Goal: Check status: Check status

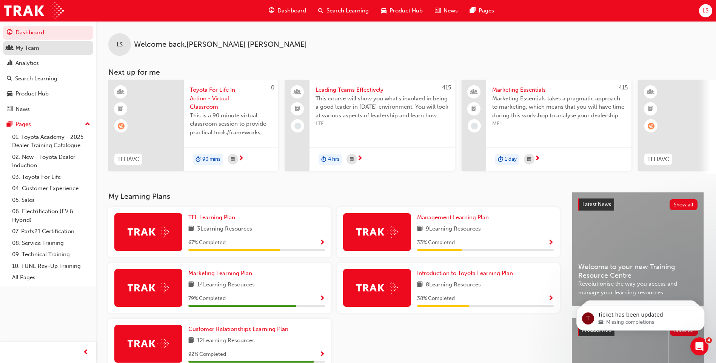
click at [39, 43] on div "My Team" at bounding box center [48, 47] width 83 height 9
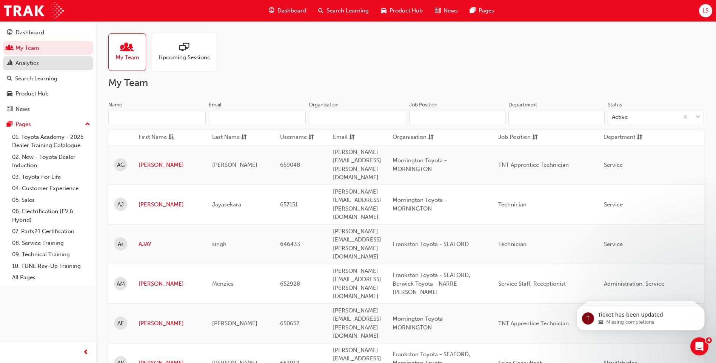
click at [45, 64] on div "Analytics" at bounding box center [48, 62] width 83 height 9
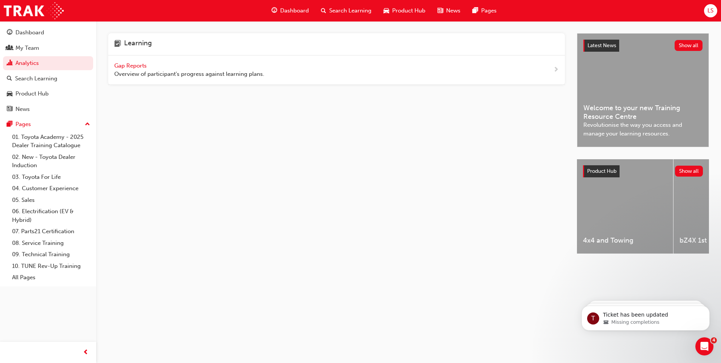
click at [139, 66] on span "Gap Reports" at bounding box center [131, 65] width 34 height 7
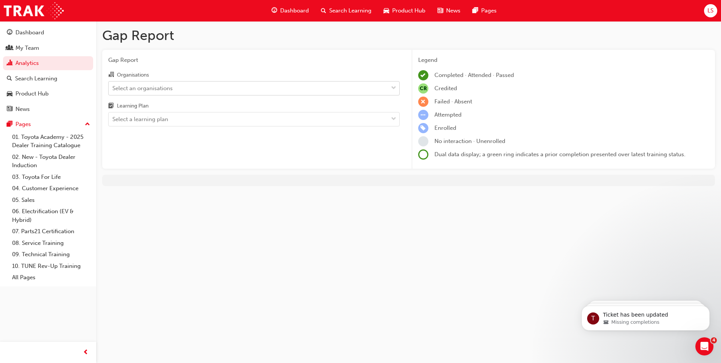
click at [185, 91] on div "Select an organisations" at bounding box center [248, 87] width 279 height 13
click at [113, 91] on input "Organisations Select an organisations" at bounding box center [112, 87] width 1 height 6
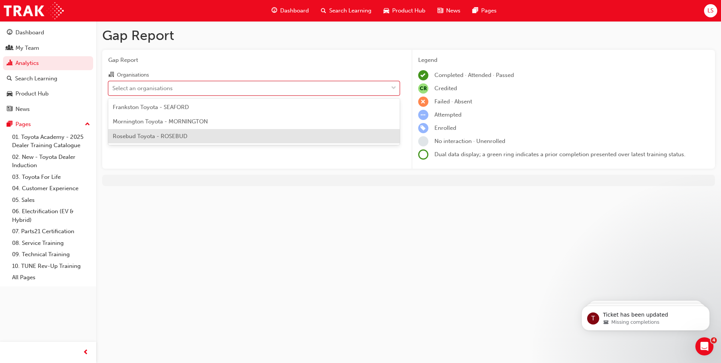
click at [183, 138] on span "Rosebud Toyota - ROSEBUD" at bounding box center [150, 136] width 75 height 7
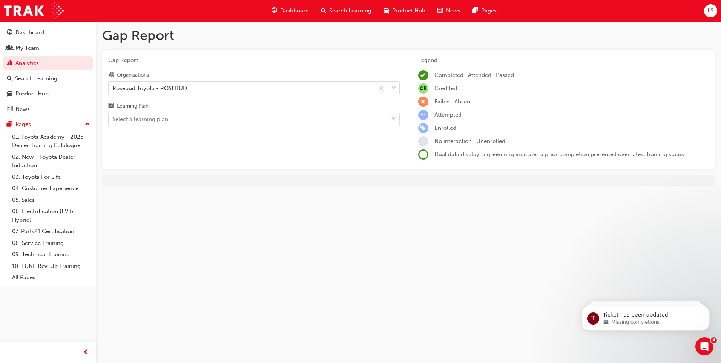
click at [175, 111] on div "Learning Plan" at bounding box center [254, 106] width 292 height 11
click at [113, 116] on input "Learning Plan Select a learning plan" at bounding box center [112, 119] width 1 height 6
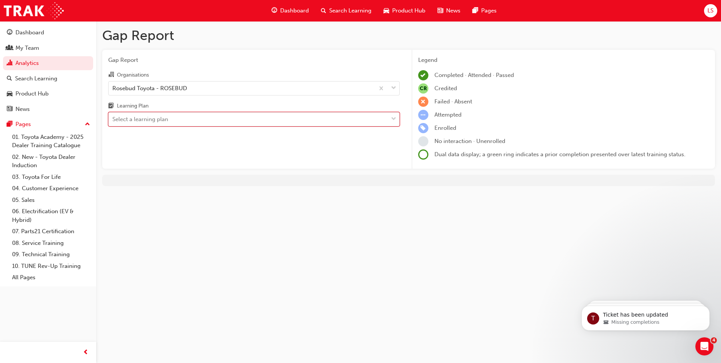
click at [201, 124] on div "Select a learning plan" at bounding box center [248, 119] width 279 height 13
click at [113, 122] on input "Learning Plan 0 results available. Select is focused ,type to refine list, pres…" at bounding box center [112, 119] width 1 height 6
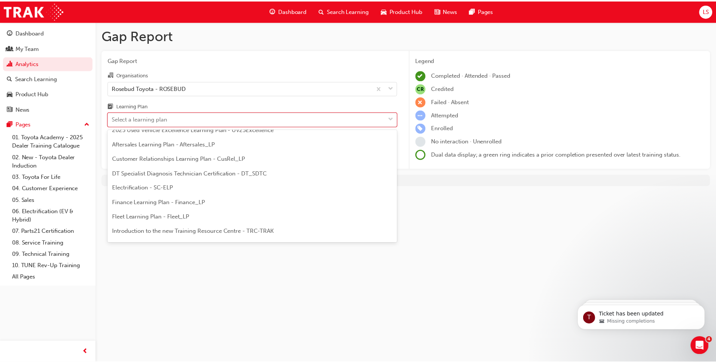
scroll to position [75, 0]
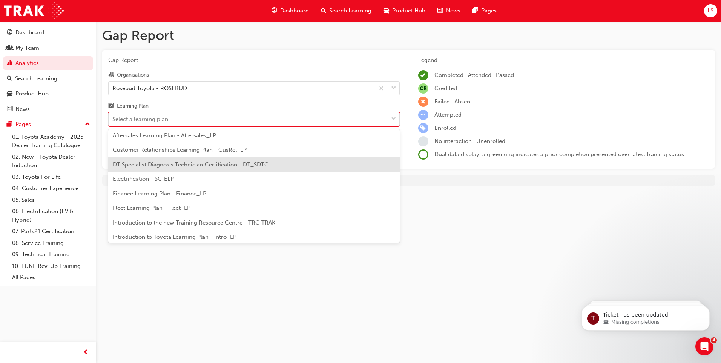
click at [190, 165] on span "DT Specialist Diagnosis Technician Certification - DT_SDTC" at bounding box center [191, 164] width 156 height 7
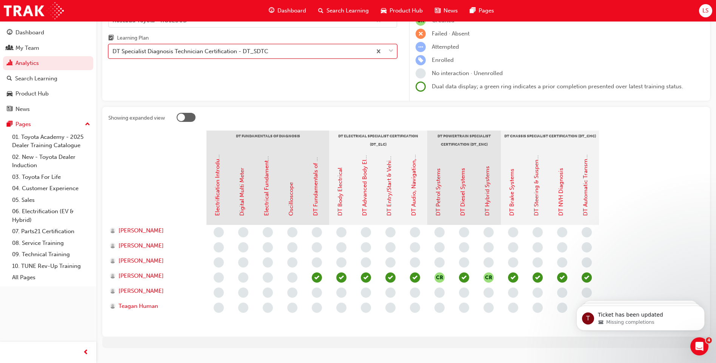
scroll to position [75, 0]
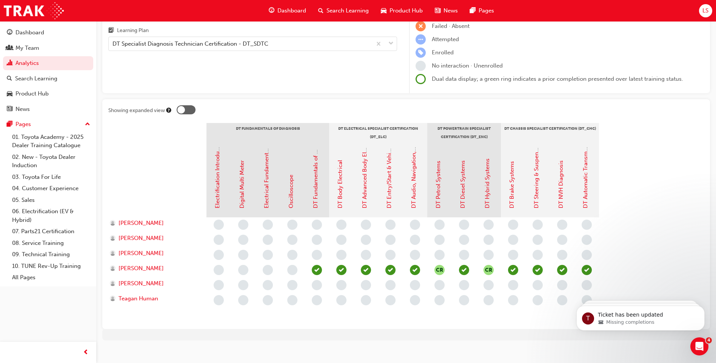
click at [653, 207] on section "DT Fundamentals of Diagnosis DT Electrical Specialist Certification (DT_ELC) DT…" at bounding box center [405, 223] width 595 height 200
click at [700, 307] on icon "Dismiss notification" at bounding box center [702, 308] width 4 height 4
click at [701, 307] on icon "Dismiss notification" at bounding box center [702, 308] width 4 height 4
click at [701, 307] on icon "Dismiss notification" at bounding box center [701, 307] width 3 height 3
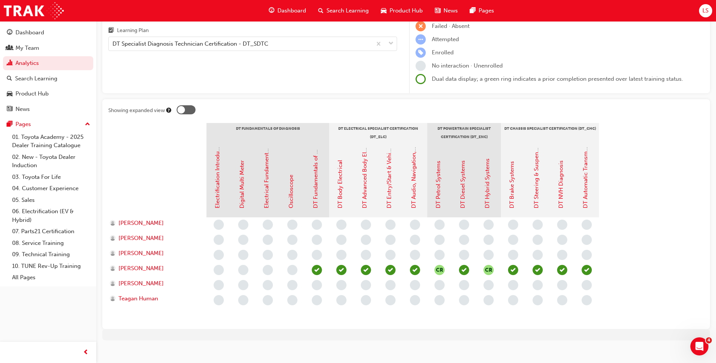
click at [646, 276] on section "DT Fundamentals of Diagnosis DT Electrical Specialist Certification (DT_ELC) DT…" at bounding box center [405, 223] width 595 height 200
click at [249, 48] on div "DT Specialist Diagnosis Technician Certification - DT_SDTC" at bounding box center [190, 44] width 156 height 9
click at [113, 47] on input "Learning Plan DT Specialist Diagnosis Technician Certification - DT_SDTC" at bounding box center [112, 43] width 1 height 6
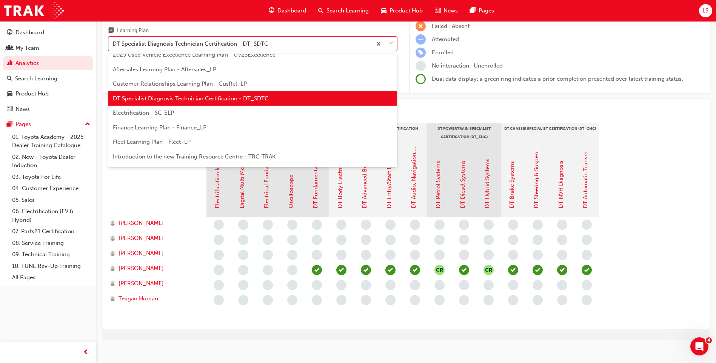
scroll to position [85, 0]
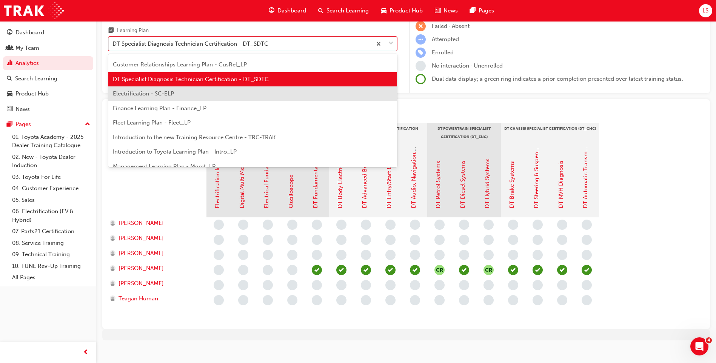
click at [241, 95] on div "Electrification - SC-ELP" at bounding box center [252, 93] width 289 height 15
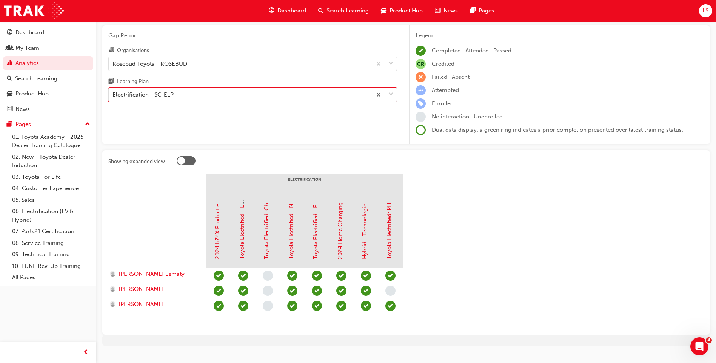
scroll to position [38, 0]
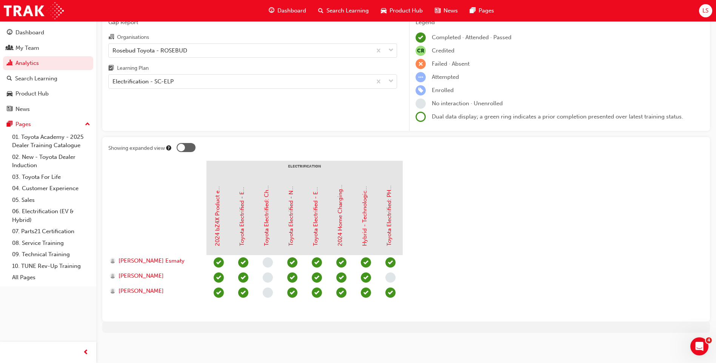
click at [476, 270] on section "Electrification 2024 bZ4X Product eLearning Toyota Electrified - EV Basics and …" at bounding box center [405, 238] width 595 height 155
click at [194, 81] on div "Electrification - SC-ELP" at bounding box center [240, 81] width 263 height 13
click at [113, 81] on input "Learning Plan Electrification - SC-ELP" at bounding box center [112, 81] width 1 height 6
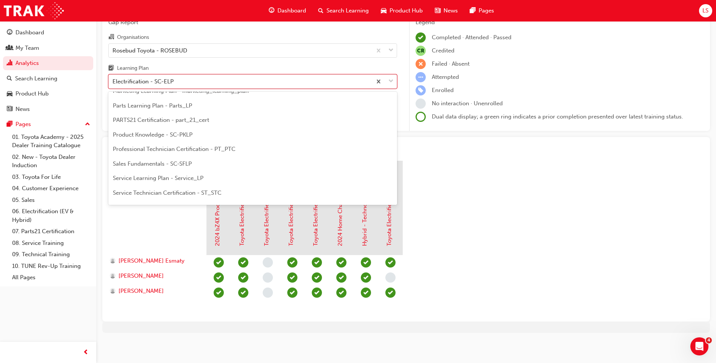
scroll to position [250, 0]
click at [205, 155] on span "Service Technician Certification - ST_STC" at bounding box center [167, 155] width 109 height 7
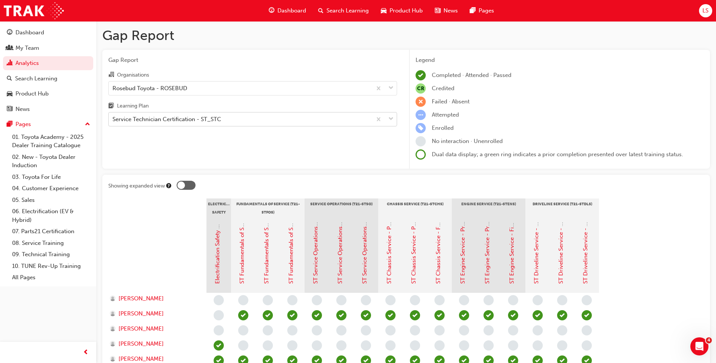
click at [177, 118] on div "Service Technician Certification - ST_STC" at bounding box center [166, 119] width 109 height 9
click at [113, 118] on input "Learning Plan Service Technician Certification - ST_STC" at bounding box center [112, 119] width 1 height 6
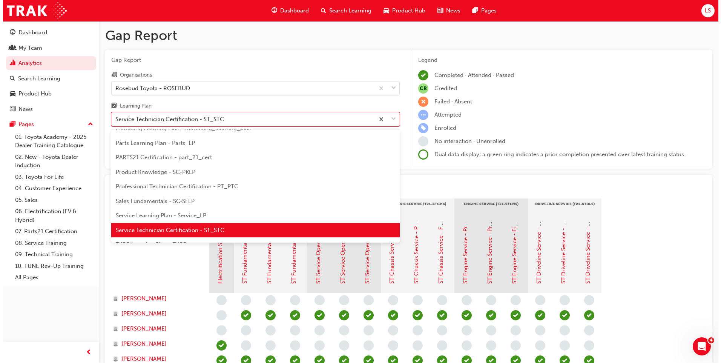
scroll to position [251, 0]
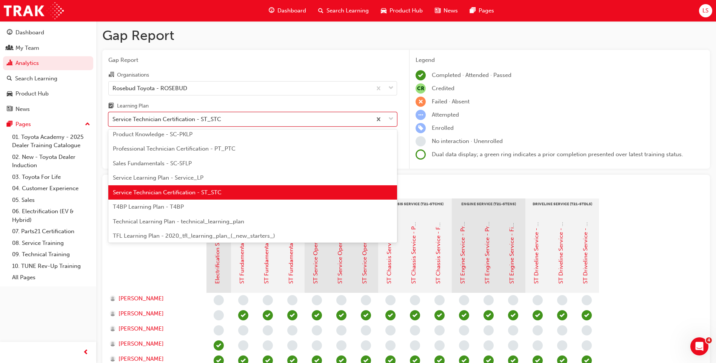
click at [169, 223] on span "Technical Learning Plan - technical_learning_plan" at bounding box center [178, 221] width 131 height 7
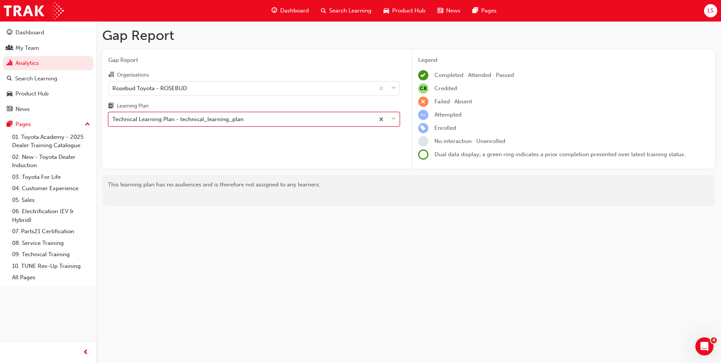
click at [202, 124] on div "Technical Learning Plan - technical_learning_plan" at bounding box center [242, 119] width 266 height 13
click at [113, 122] on input "Learning Plan option Technical Learning Plan - technical_learning_plan, selecte…" at bounding box center [112, 119] width 1 height 6
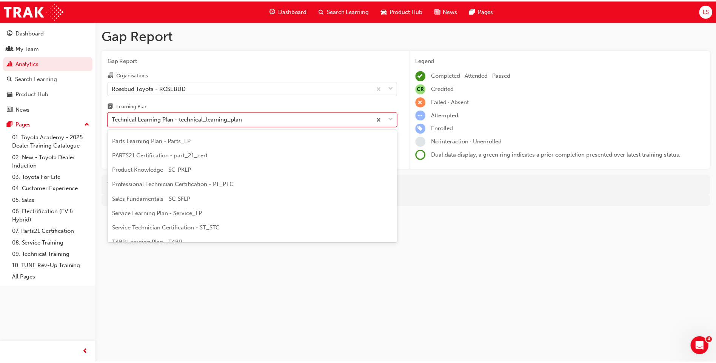
scroll to position [212, 0]
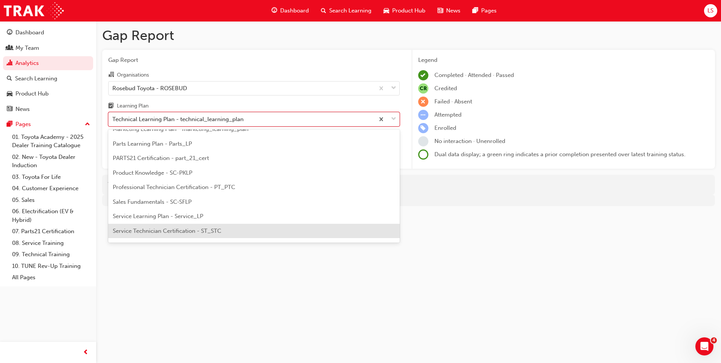
click at [232, 232] on div "Service Technician Certification - ST_STC" at bounding box center [254, 231] width 292 height 15
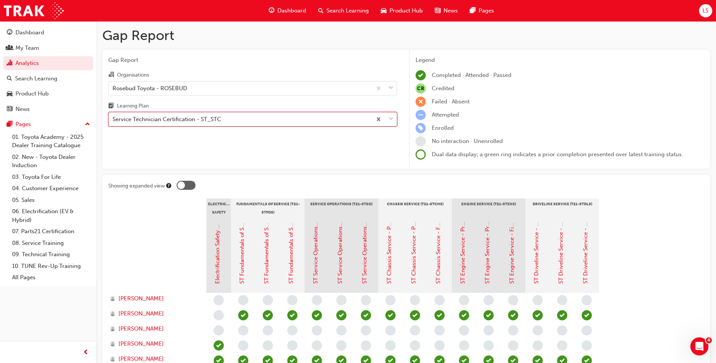
click at [232, 115] on div "Service Technician Certification - ST_STC" at bounding box center [240, 119] width 263 height 13
click at [113, 116] on input "Learning Plan option Service Technician Certification - ST_STC, selected. 0 res…" at bounding box center [112, 119] width 1 height 6
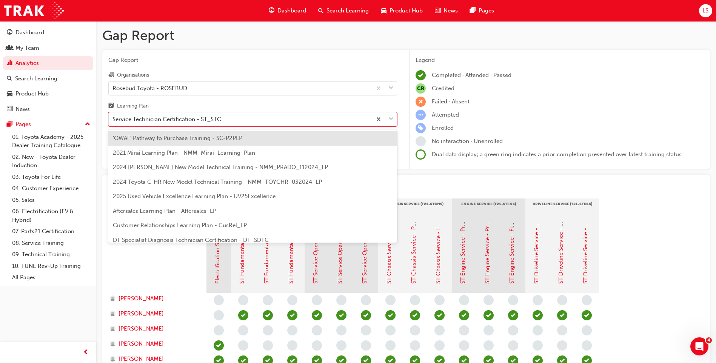
click at [625, 40] on h1 "Gap Report" at bounding box center [405, 35] width 607 height 17
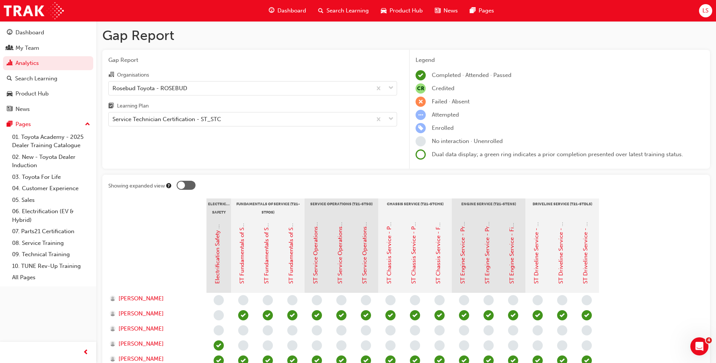
click at [404, 12] on span "Product Hub" at bounding box center [405, 10] width 33 height 9
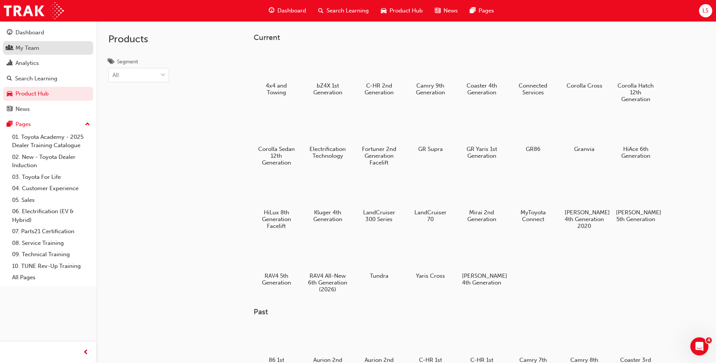
click at [51, 44] on div "My Team" at bounding box center [48, 47] width 83 height 9
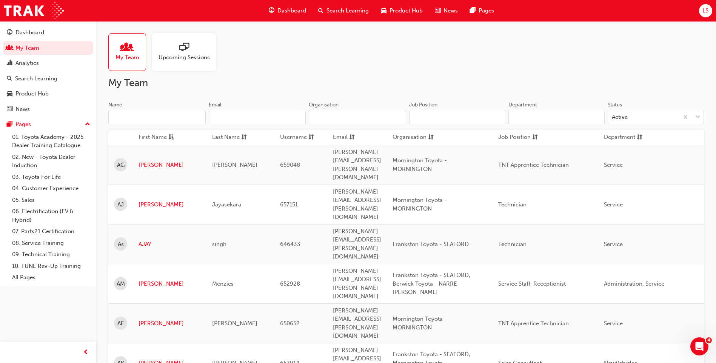
click at [156, 117] on input "Name" at bounding box center [156, 117] width 97 height 14
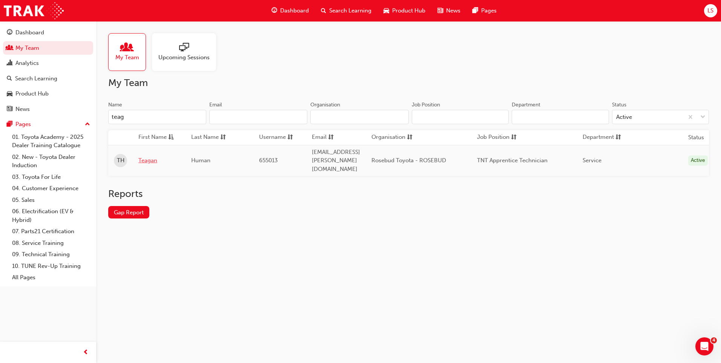
type input "teag"
click at [157, 156] on link "Teagan" at bounding box center [158, 160] width 41 height 9
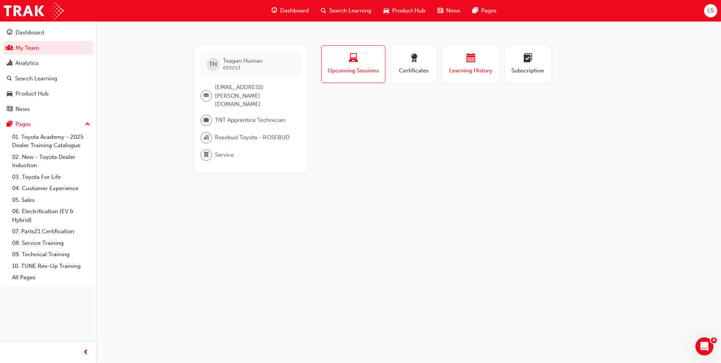
click at [479, 75] on button "Learning History" at bounding box center [471, 64] width 57 height 38
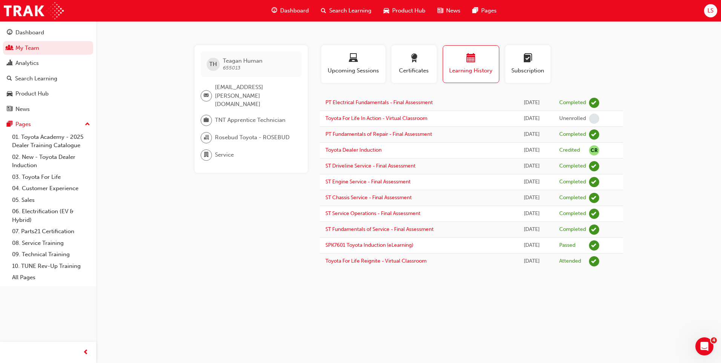
click at [643, 310] on div "TH Teagan Human 655013 [EMAIL_ADDRESS][PERSON_NAME][DOMAIN_NAME] TNT Apprentice…" at bounding box center [360, 181] width 721 height 363
